Goal: Task Accomplishment & Management: Manage account settings

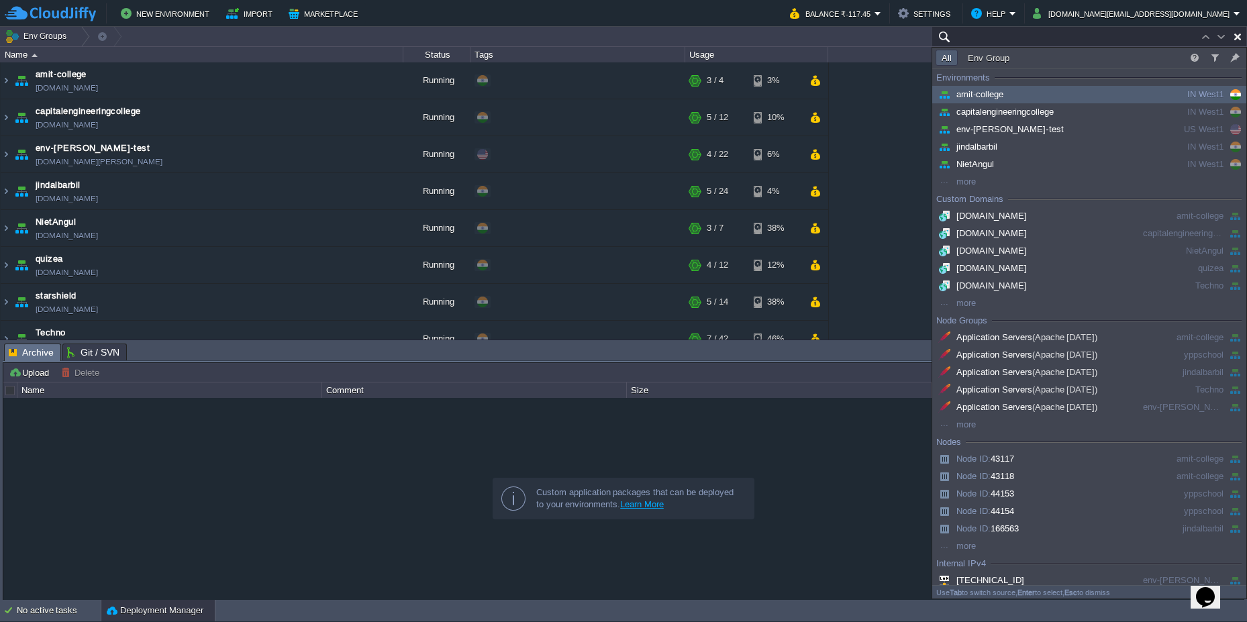
paste input "221942"
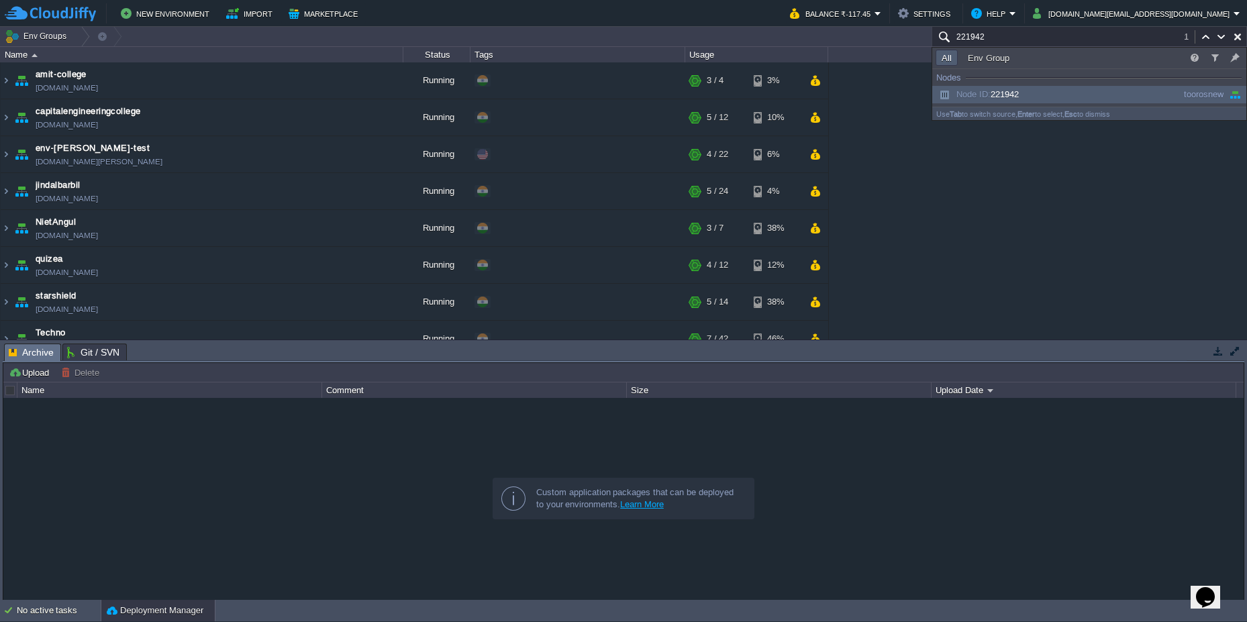
type input "221942"
click at [1013, 98] on span "Node ID: 221942" at bounding box center [977, 94] width 83 height 10
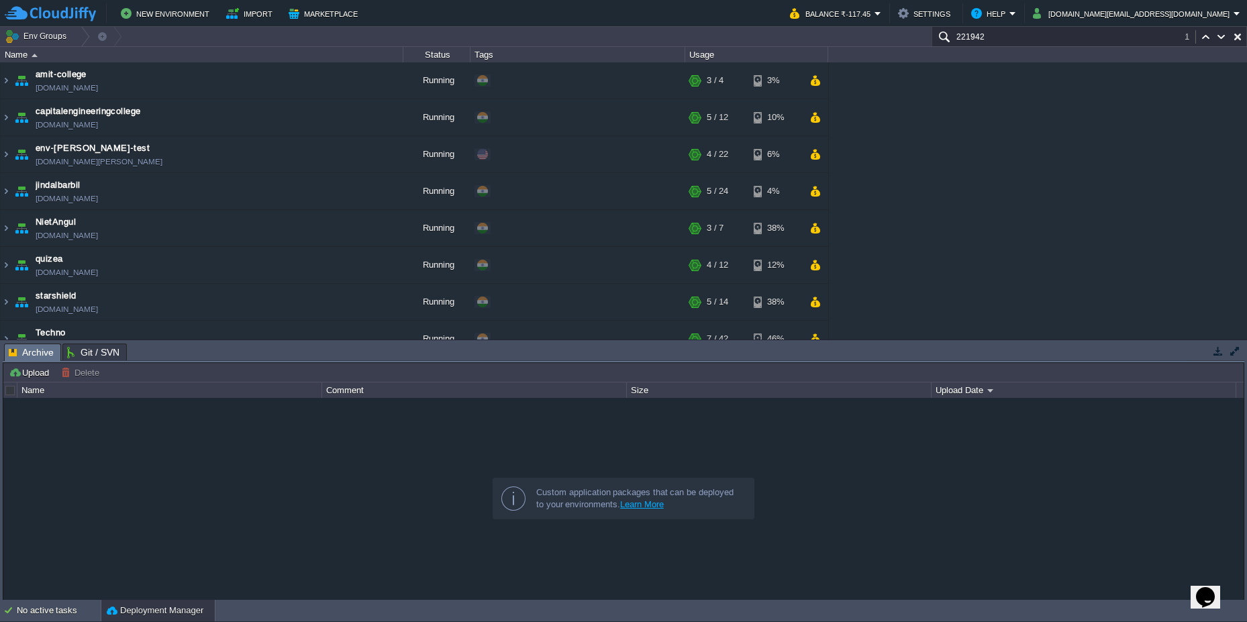
scroll to position [260, 0]
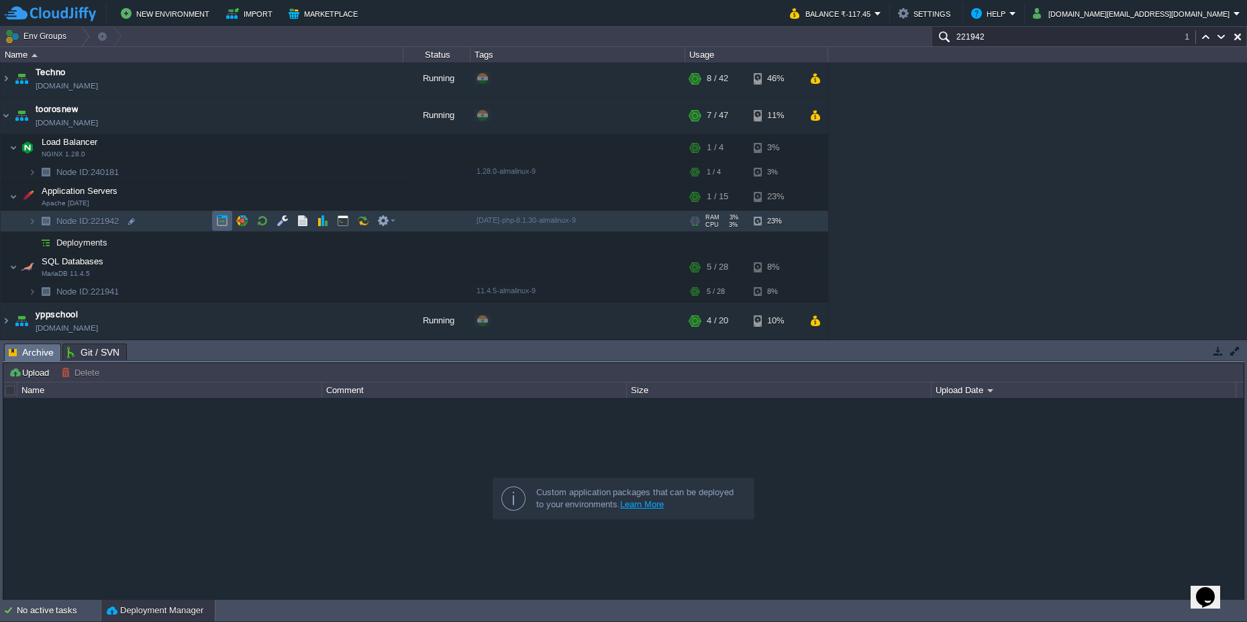
click at [225, 222] on button "button" at bounding box center [222, 221] width 12 height 12
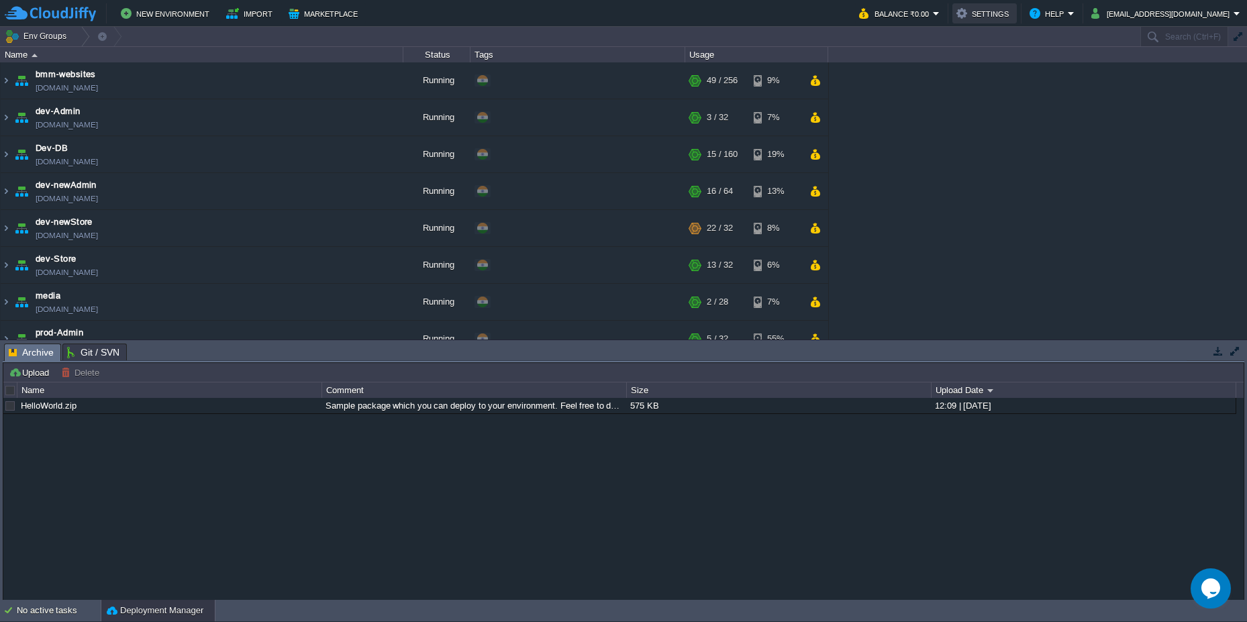
click at [1013, 18] on button "Settings" at bounding box center [984, 13] width 56 height 16
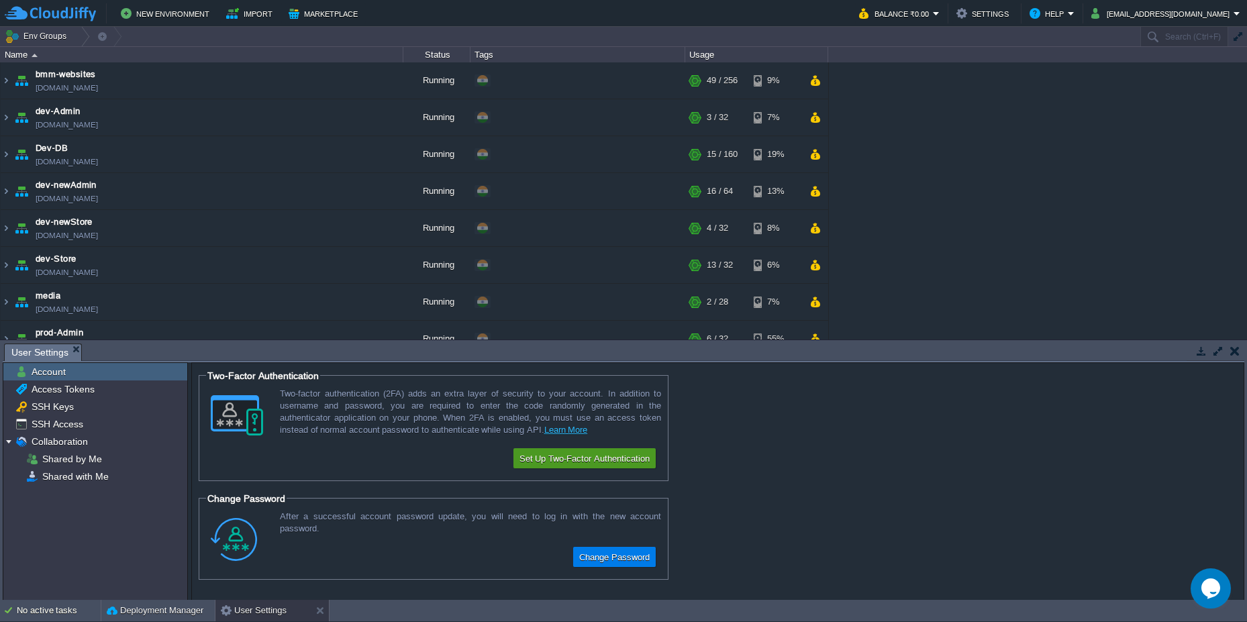
click at [601, 451] on button "Set Up Two-Factor Authentication" at bounding box center [584, 458] width 138 height 16
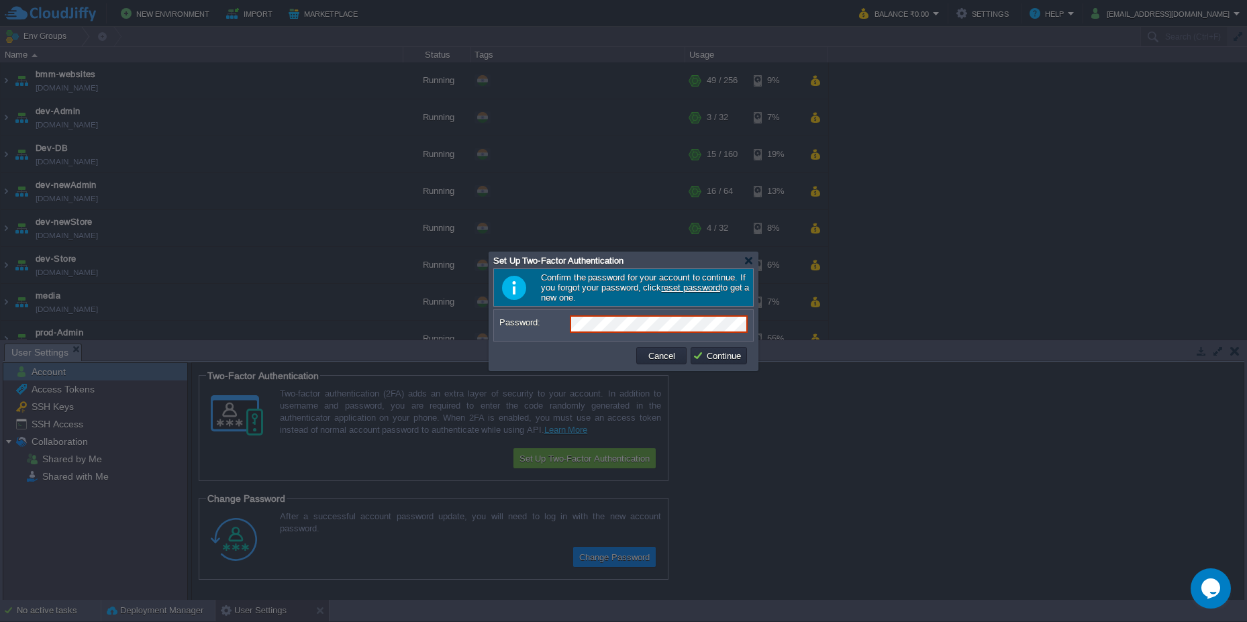
click at [959, 524] on div at bounding box center [623, 311] width 1247 height 622
click at [752, 258] on div at bounding box center [749, 261] width 10 height 10
